Goal: Browse casually

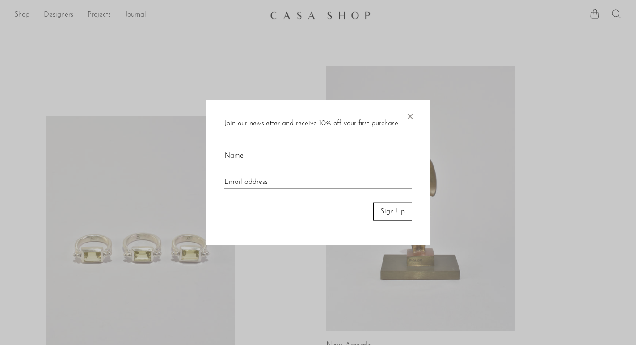
click at [406, 112] on span "×" at bounding box center [410, 114] width 9 height 29
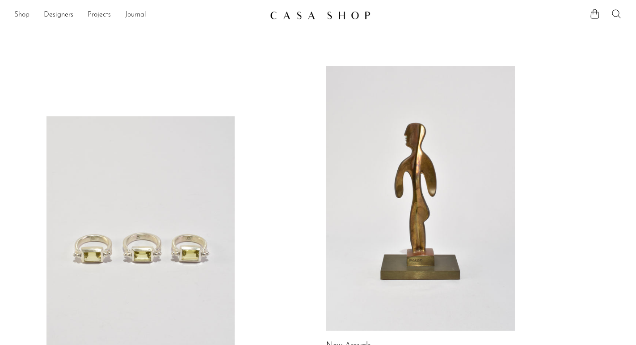
click at [19, 16] on link "Shop" at bounding box center [21, 15] width 15 height 12
click at [24, 17] on link "Shop" at bounding box center [21, 15] width 15 height 12
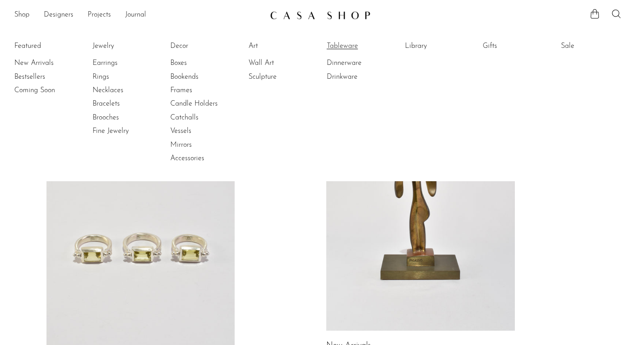
click at [333, 49] on link "Tableware" at bounding box center [360, 46] width 67 height 10
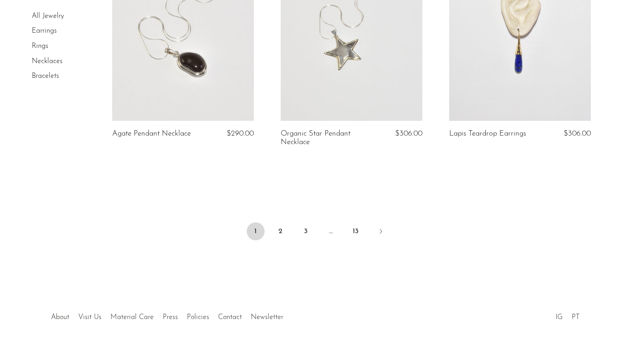
scroll to position [2808, 0]
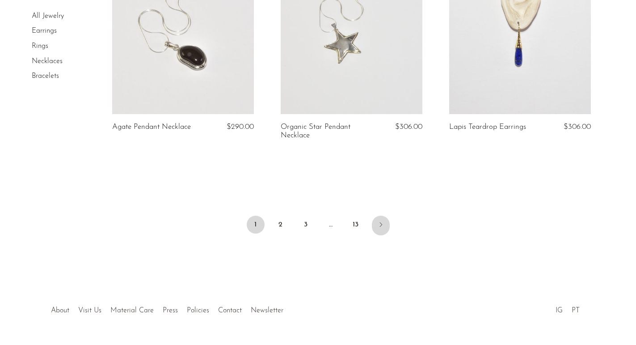
click at [375, 229] on link "Next" at bounding box center [381, 226] width 18 height 20
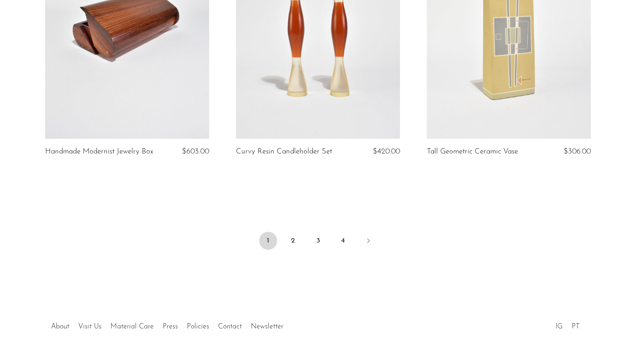
scroll to position [3197, 0]
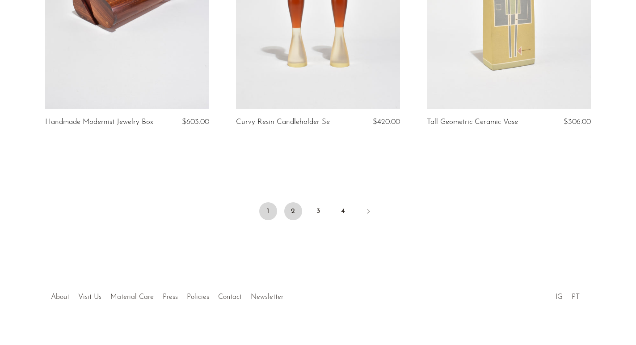
click at [294, 211] on link "2" at bounding box center [293, 211] width 18 height 18
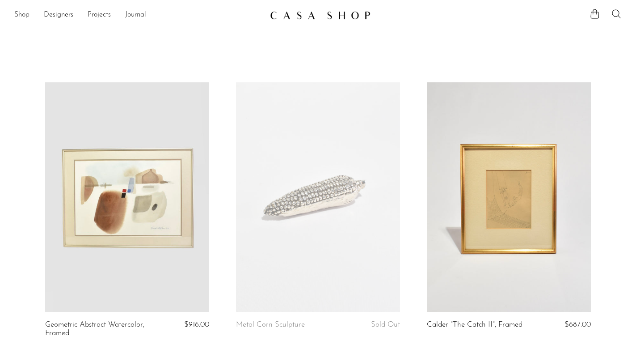
click at [24, 13] on link "Shop" at bounding box center [21, 15] width 15 height 12
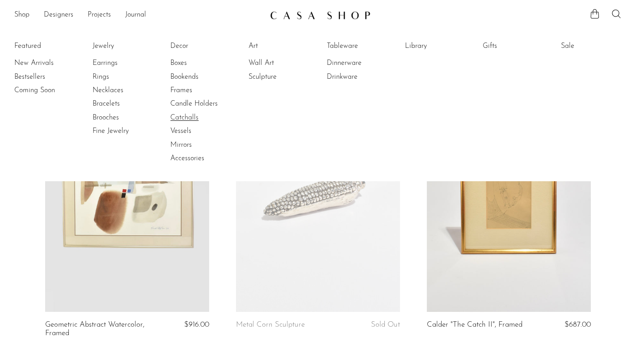
click at [186, 116] on link "Catchalls" at bounding box center [203, 118] width 67 height 10
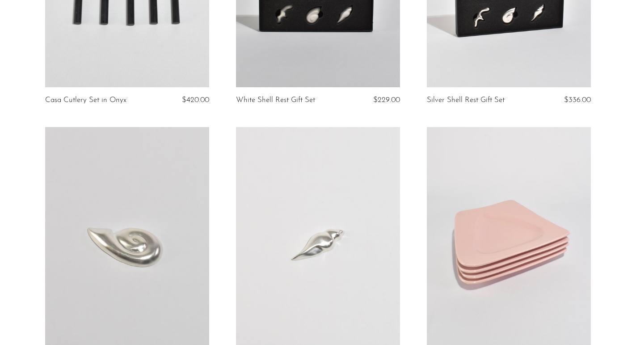
scroll to position [3087, 0]
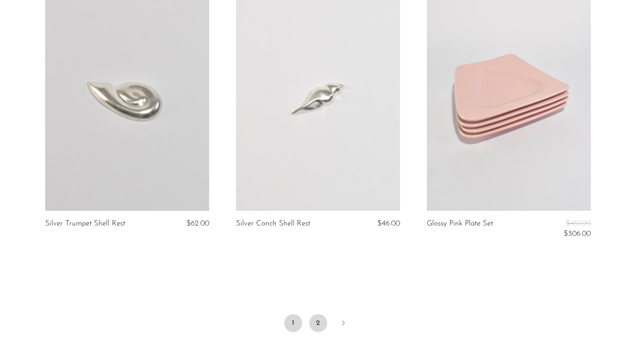
click at [317, 316] on link "2" at bounding box center [318, 323] width 18 height 18
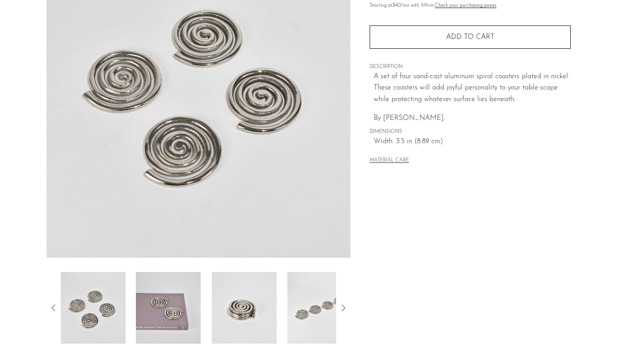
scroll to position [160, 0]
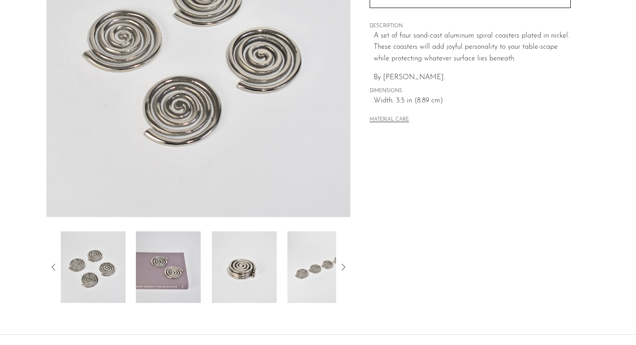
click at [224, 269] on img at bounding box center [244, 267] width 65 height 72
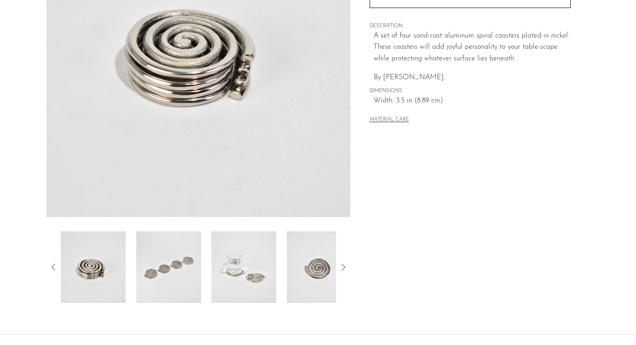
click at [219, 265] on img at bounding box center [243, 267] width 65 height 72
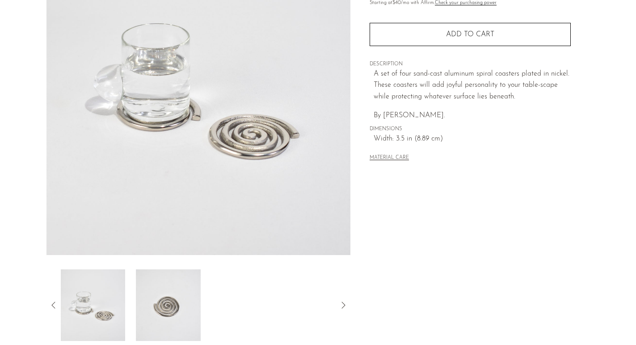
scroll to position [121, 0]
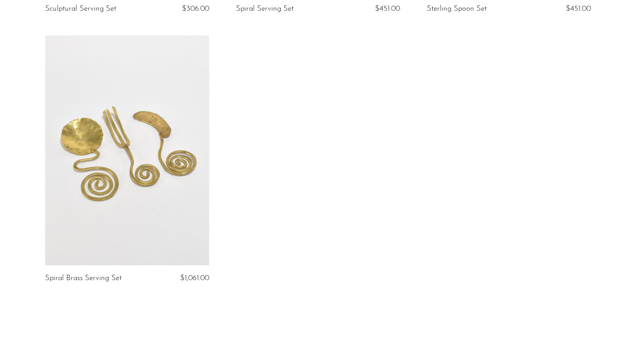
scroll to position [910, 0]
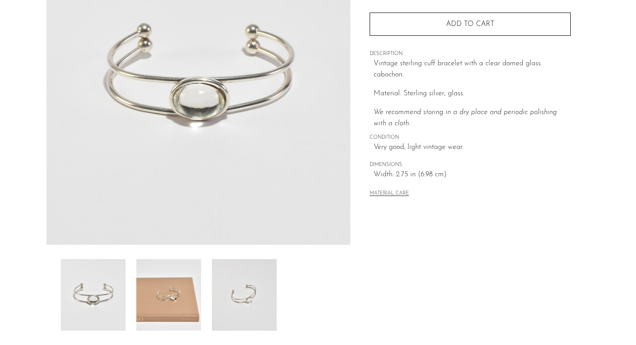
scroll to position [182, 0]
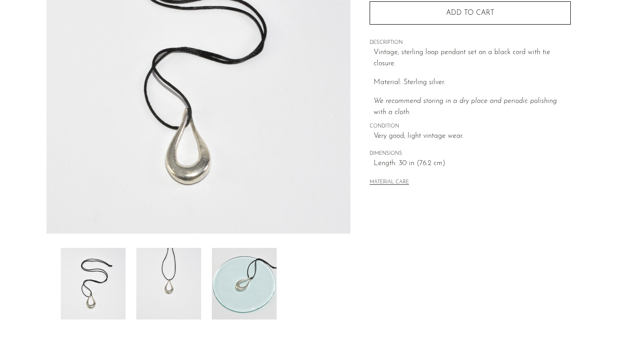
scroll to position [7, 0]
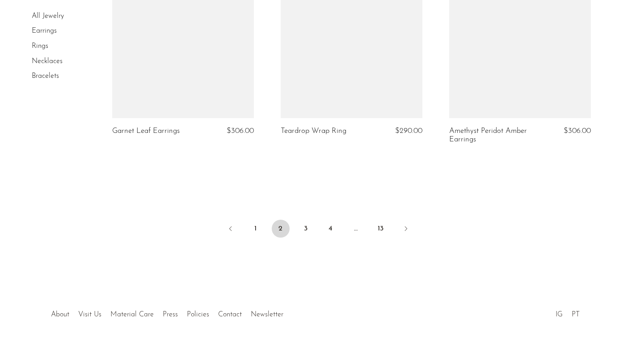
scroll to position [2850, 0]
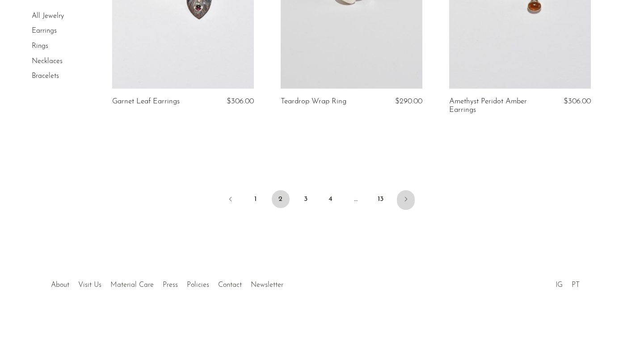
click at [402, 201] on link "Next" at bounding box center [406, 200] width 18 height 20
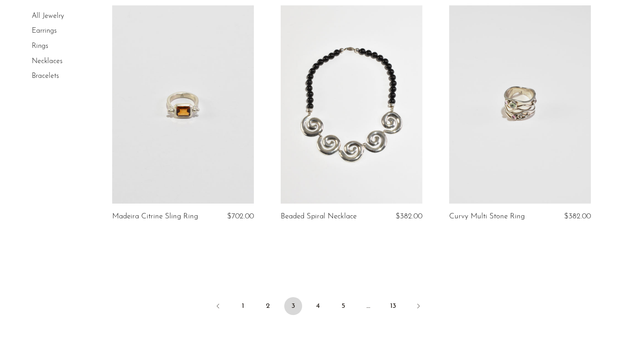
scroll to position [2799, 0]
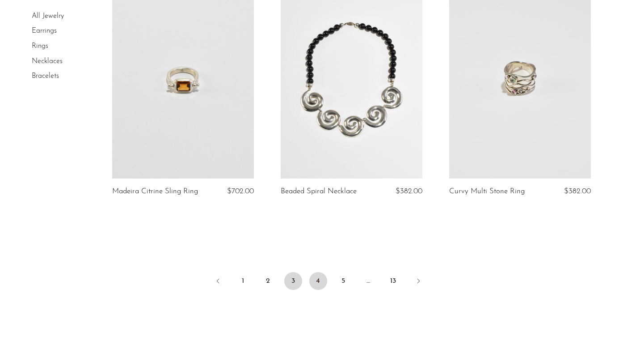
click at [326, 275] on link "4" at bounding box center [318, 281] width 18 height 18
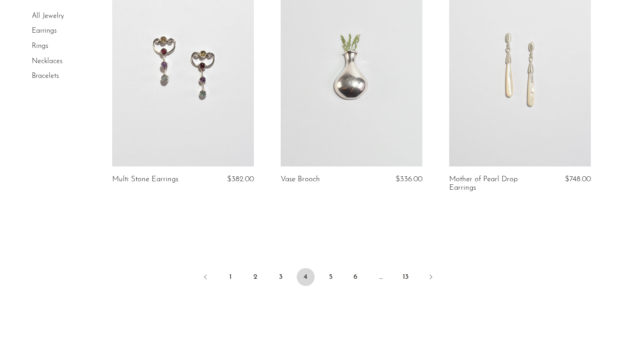
scroll to position [2793, 0]
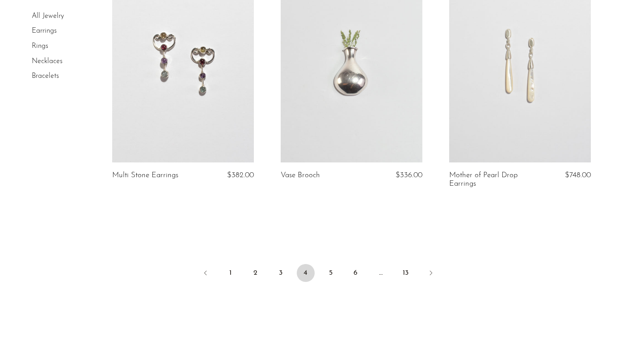
click at [333, 266] on link "5" at bounding box center [331, 273] width 18 height 18
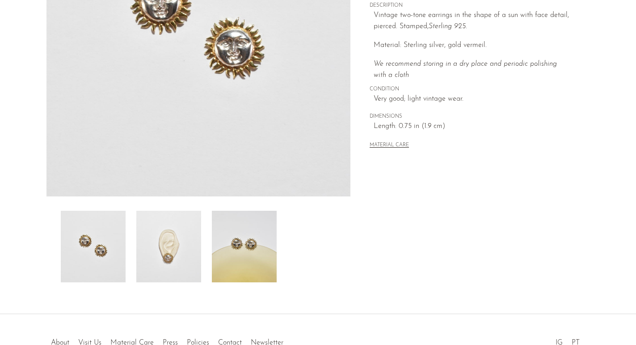
scroll to position [237, 0]
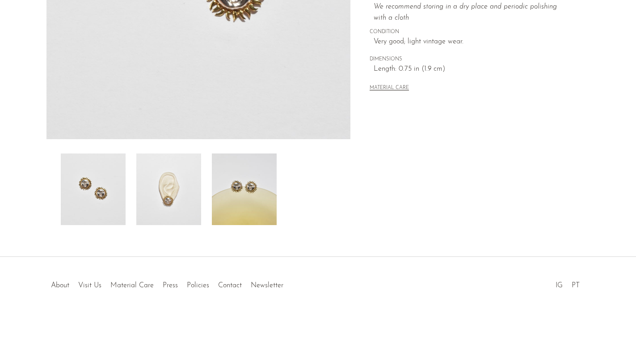
click at [234, 177] on img at bounding box center [244, 189] width 65 height 72
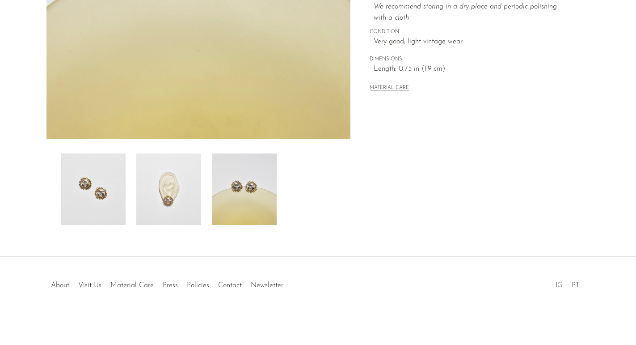
click at [189, 181] on img at bounding box center [168, 189] width 65 height 72
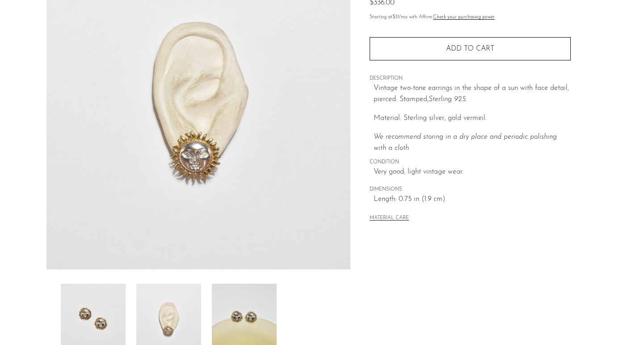
scroll to position [71, 0]
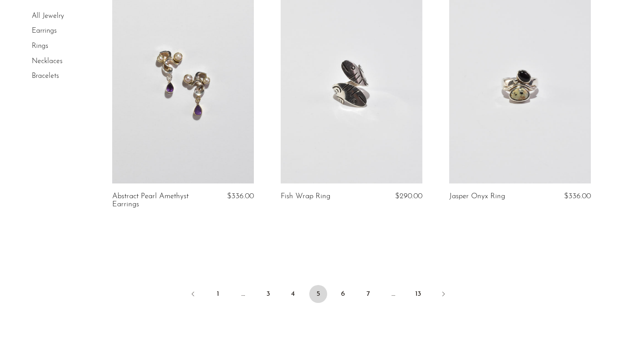
scroll to position [2861, 0]
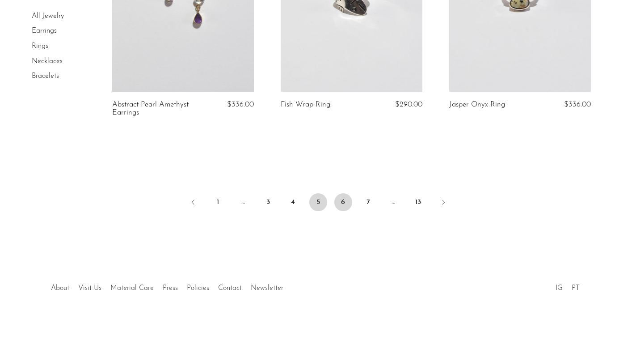
click at [344, 201] on link "6" at bounding box center [343, 202] width 18 height 18
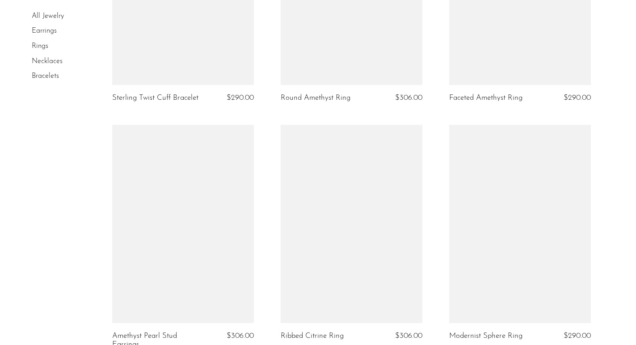
scroll to position [2792, 0]
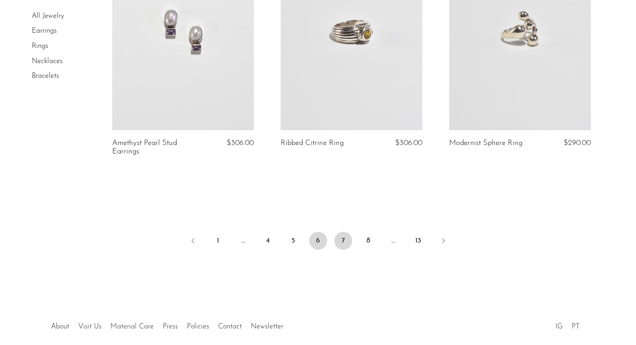
click at [343, 239] on link "7" at bounding box center [343, 241] width 18 height 18
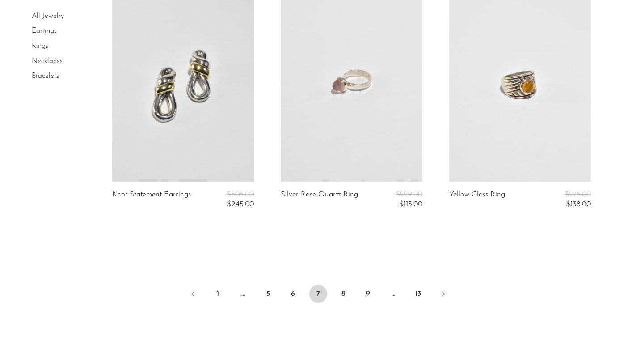
scroll to position [2828, 0]
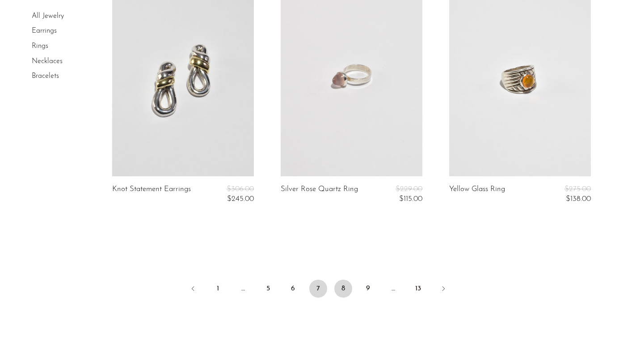
click at [350, 286] on link "8" at bounding box center [343, 288] width 18 height 18
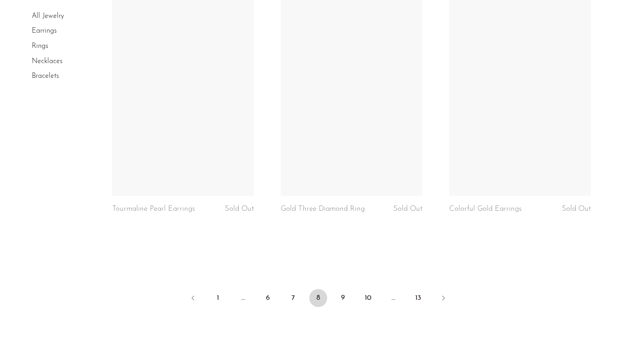
scroll to position [2797, 0]
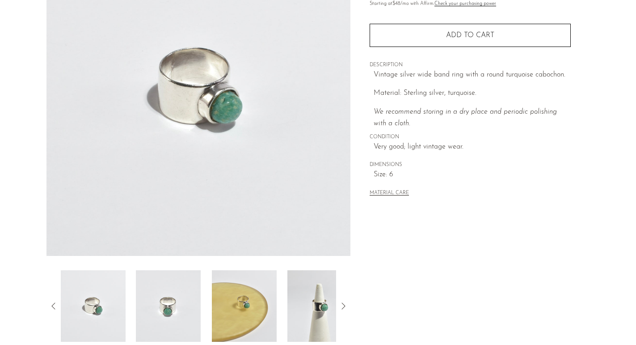
scroll to position [53, 0]
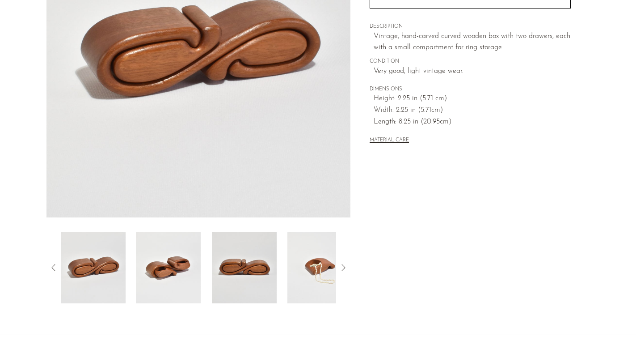
scroll to position [202, 0]
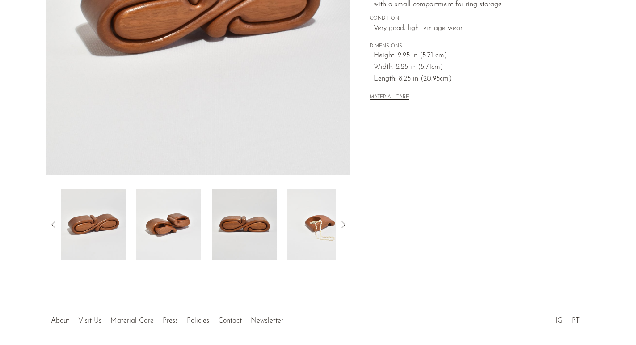
click at [179, 224] on img at bounding box center [168, 225] width 65 height 72
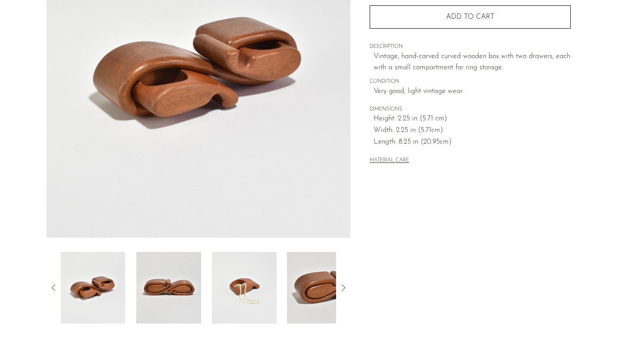
scroll to position [157, 0]
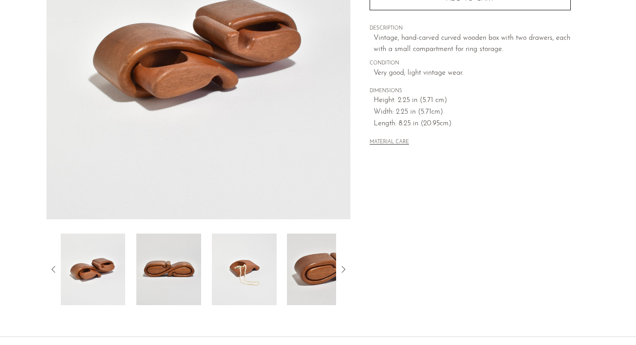
click at [262, 261] on img at bounding box center [244, 269] width 65 height 72
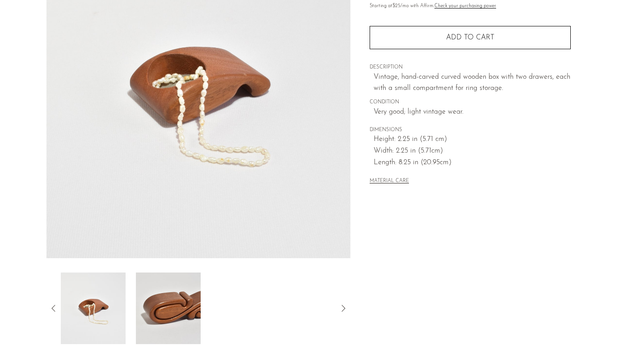
scroll to position [116, 0]
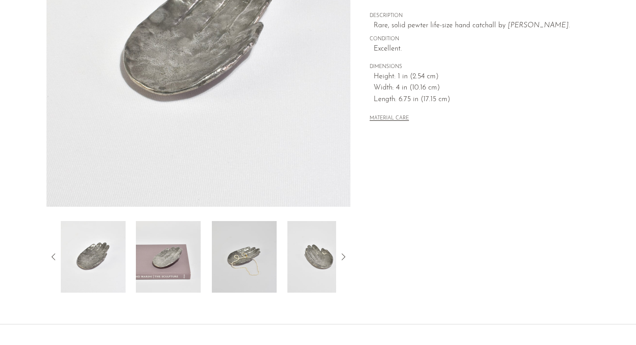
scroll to position [183, 0]
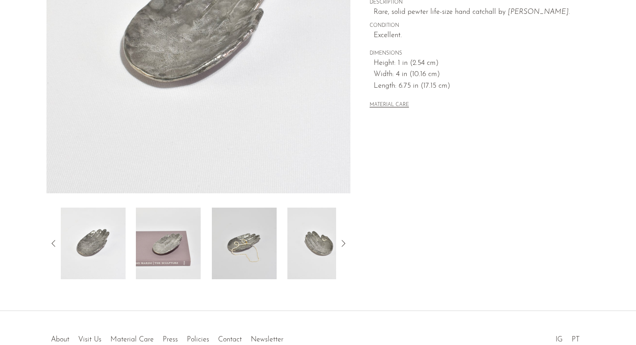
click at [164, 261] on img at bounding box center [168, 243] width 65 height 72
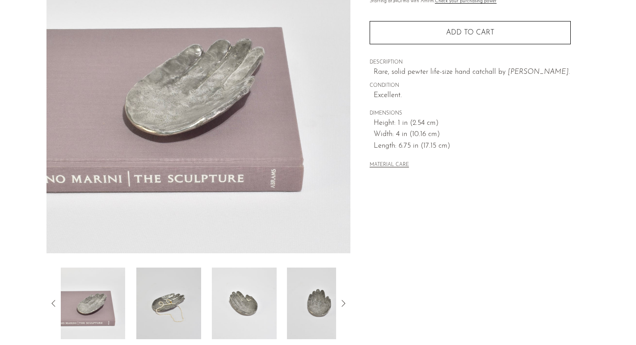
scroll to position [118, 0]
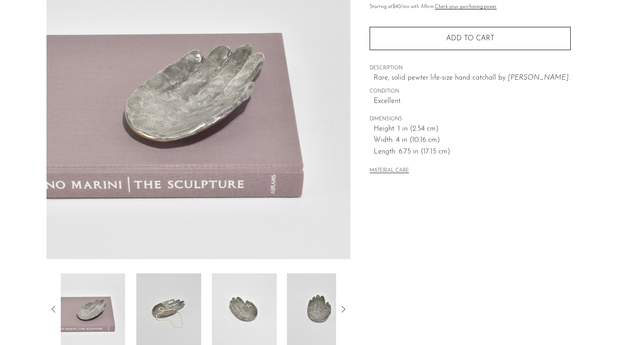
click at [160, 302] on img at bounding box center [168, 309] width 65 height 72
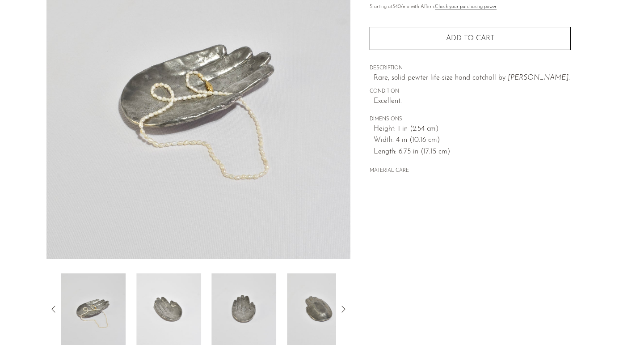
click at [194, 304] on img at bounding box center [168, 309] width 65 height 72
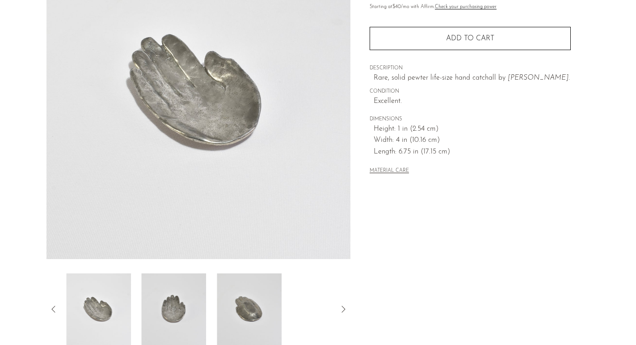
click at [194, 304] on img at bounding box center [174, 309] width 65 height 72
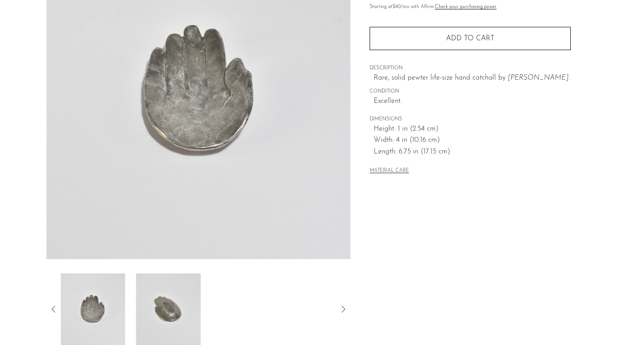
click at [194, 304] on img at bounding box center [168, 309] width 65 height 72
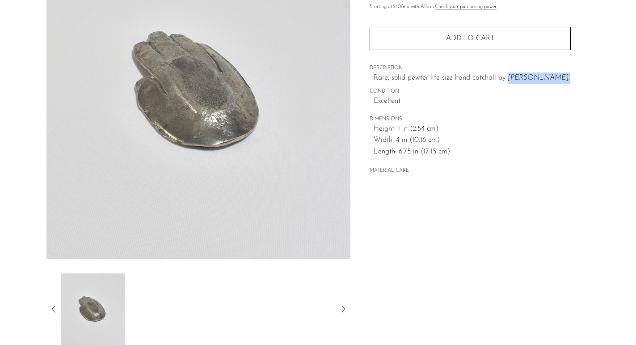
drag, startPoint x: 554, startPoint y: 76, endPoint x: 507, endPoint y: 76, distance: 47.4
click at [507, 76] on p "Rare, solid pewter life-size hand catchall by Patrick Meyer ." at bounding box center [472, 78] width 197 height 12
copy p "Patrick Meyer ."
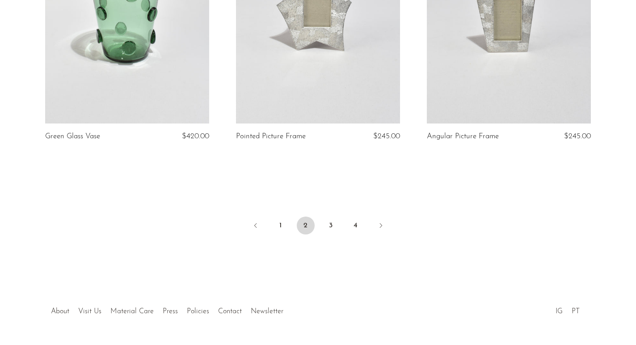
scroll to position [3176, 0]
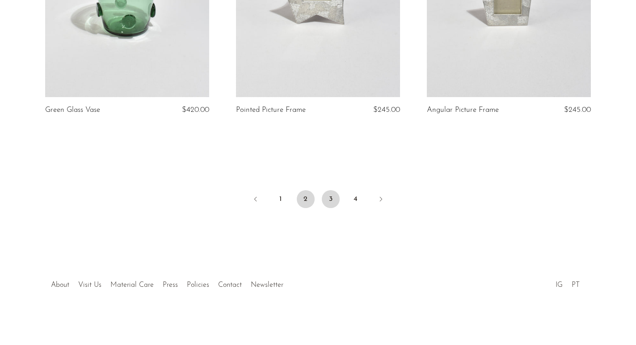
click at [338, 199] on link "3" at bounding box center [331, 199] width 18 height 18
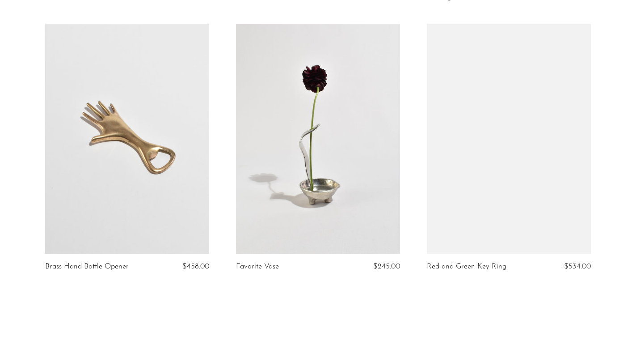
scroll to position [3075, 0]
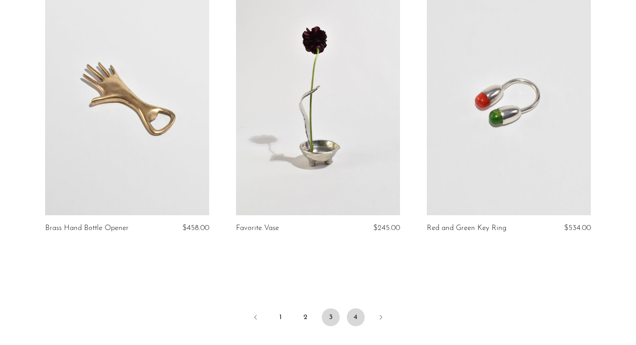
click at [350, 310] on link "4" at bounding box center [356, 317] width 18 height 18
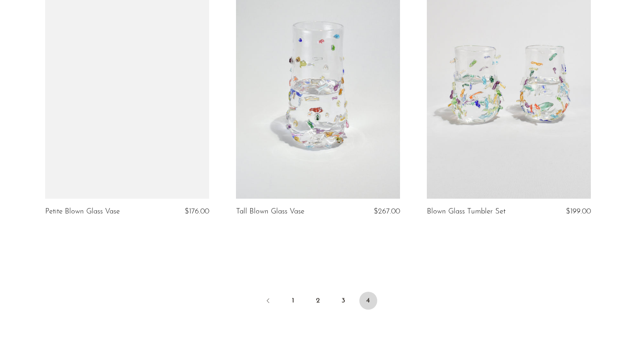
scroll to position [2140, 0]
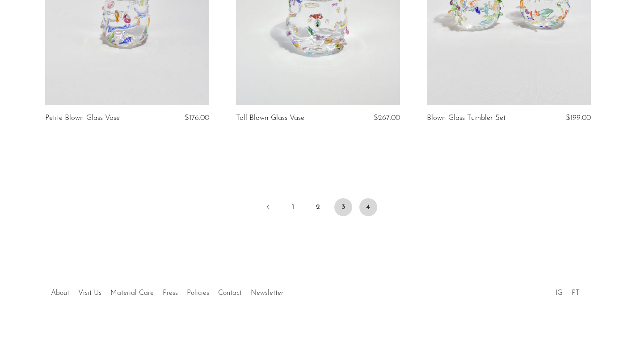
click at [349, 203] on link "3" at bounding box center [343, 207] width 18 height 18
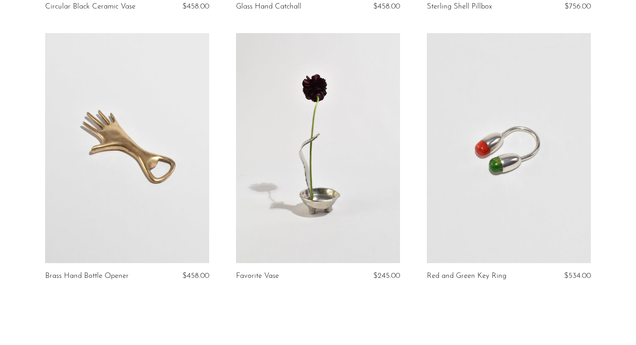
scroll to position [3009, 0]
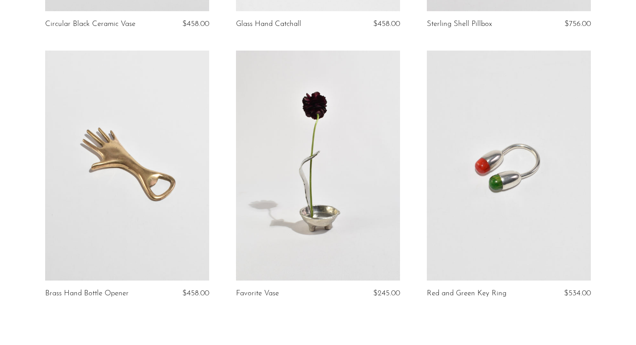
click at [355, 195] on link at bounding box center [318, 166] width 164 height 230
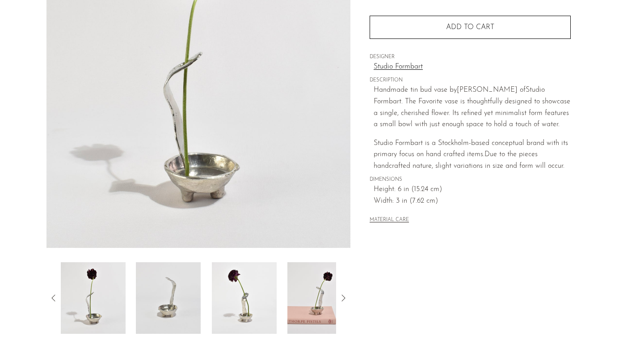
scroll to position [199, 0]
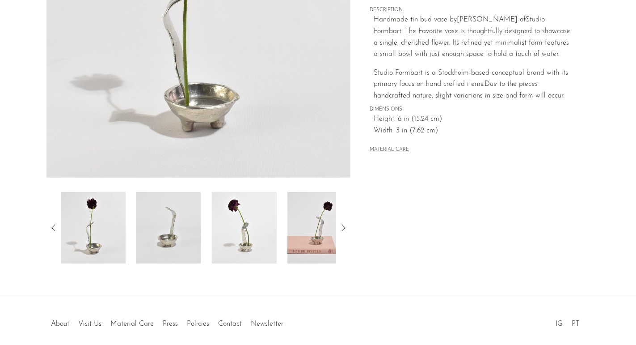
click at [328, 213] on img at bounding box center [320, 228] width 65 height 72
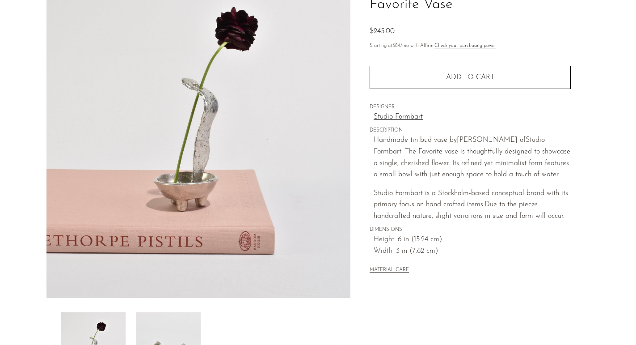
scroll to position [65, 0]
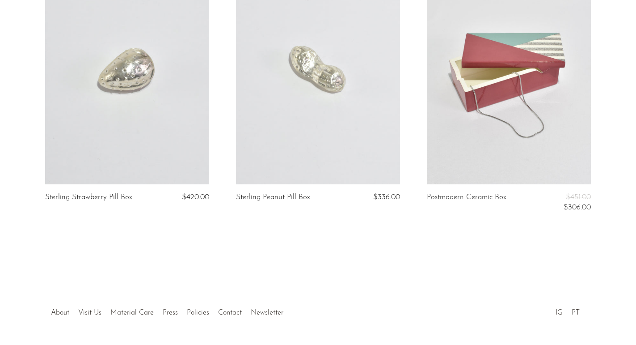
scroll to position [2877, 0]
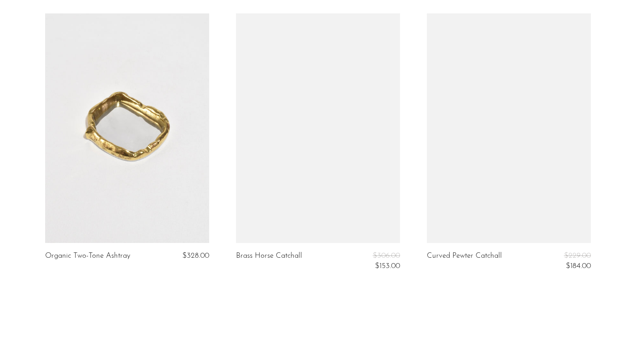
scroll to position [908, 0]
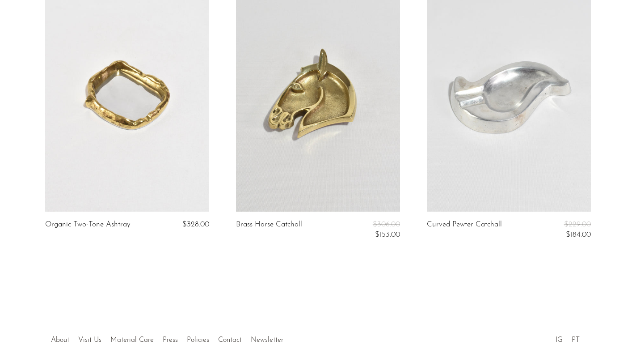
click at [493, 145] on link at bounding box center [509, 97] width 164 height 230
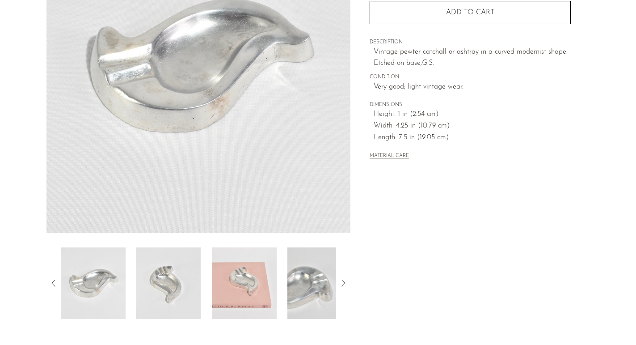
scroll to position [151, 0]
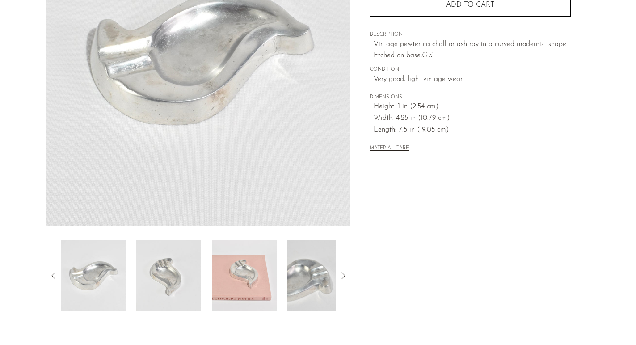
click at [264, 261] on img at bounding box center [244, 276] width 65 height 72
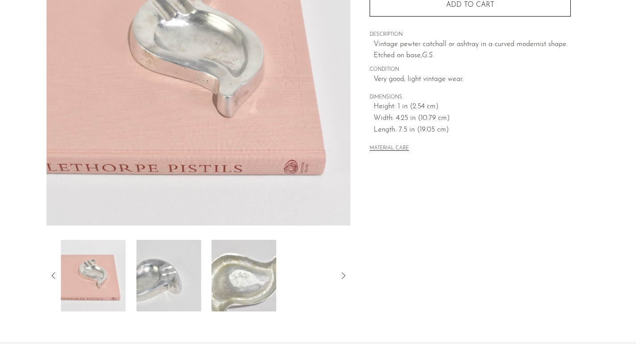
scroll to position [75, 0]
